Goal: Entertainment & Leisure: Consume media (video, audio)

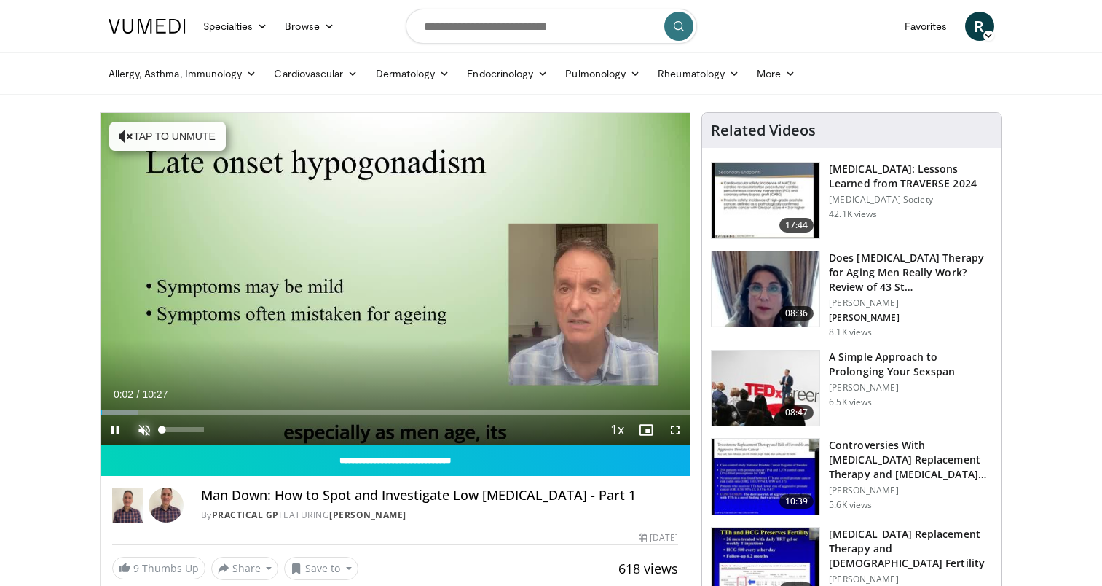
click at [152, 431] on span "Video Player" at bounding box center [144, 429] width 29 height 29
click at [145, 429] on span "Video Player" at bounding box center [144, 429] width 29 height 29
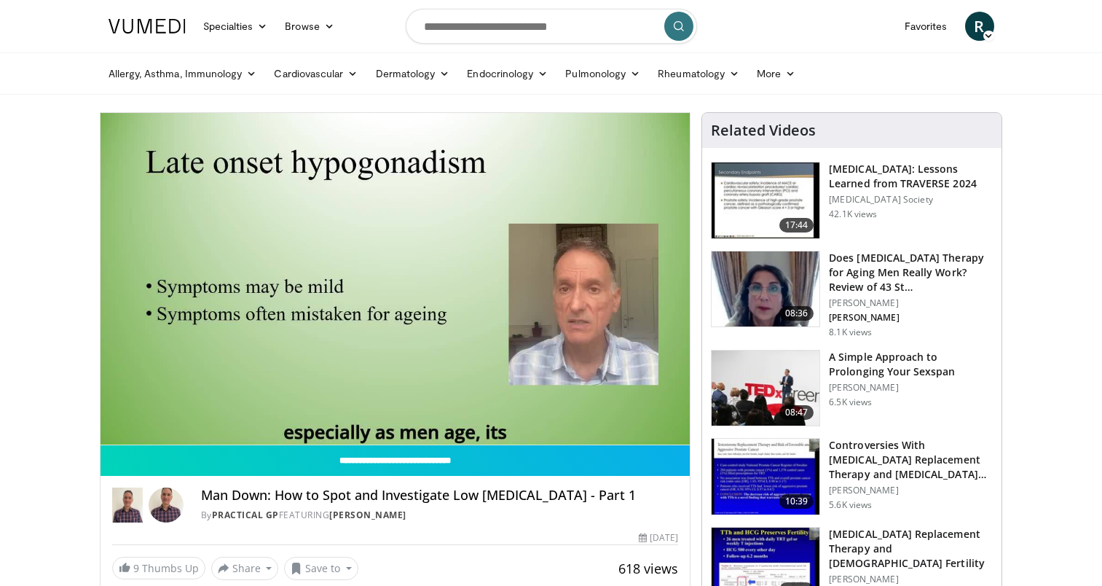
click at [145, 429] on div "10 seconds Tap to unmute" at bounding box center [396, 279] width 590 height 332
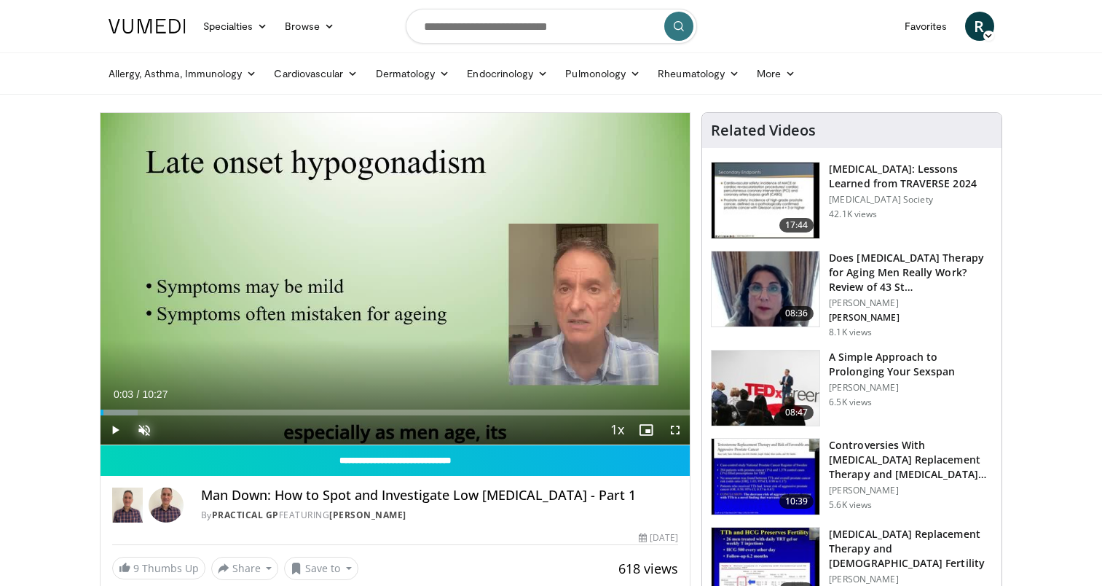
click at [146, 430] on span "Video Player" at bounding box center [144, 429] width 29 height 29
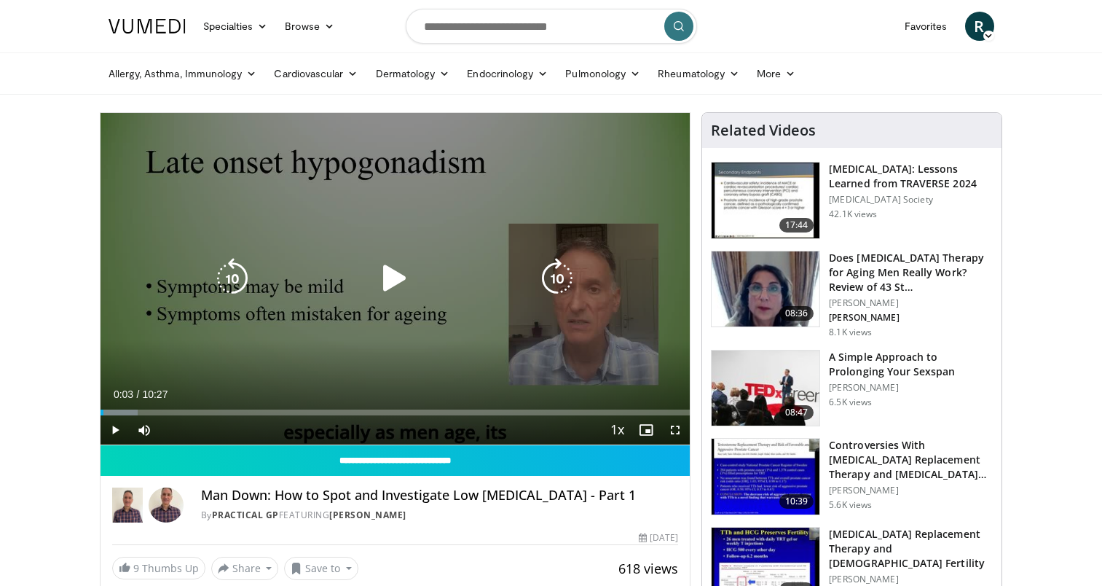
click at [372, 332] on div "10 seconds Tap to unmute" at bounding box center [396, 279] width 590 height 332
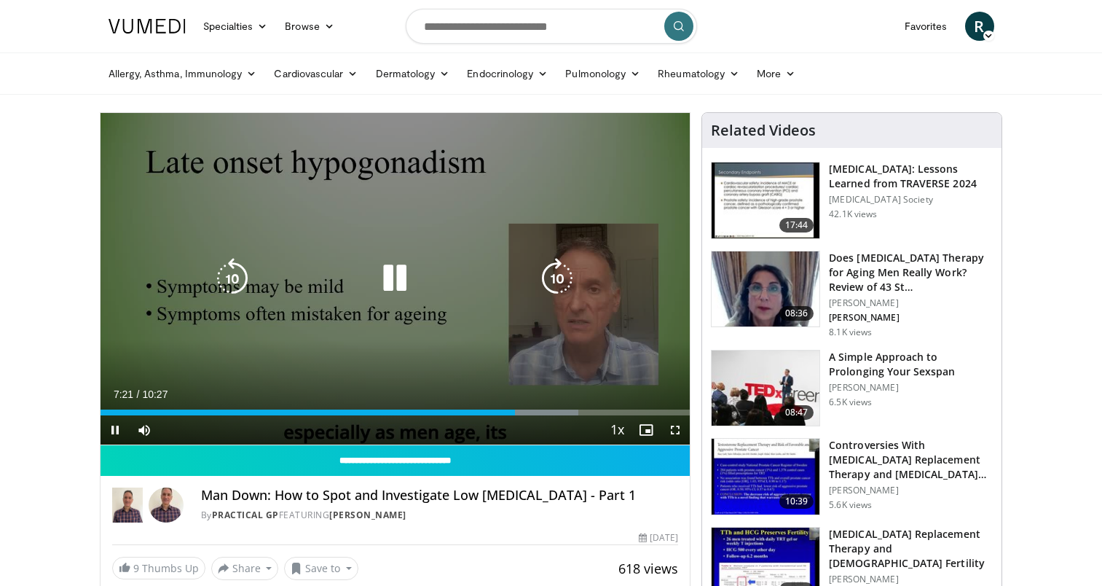
click at [398, 278] on icon "Video Player" at bounding box center [395, 278] width 41 height 41
